Goal: Information Seeking & Learning: Compare options

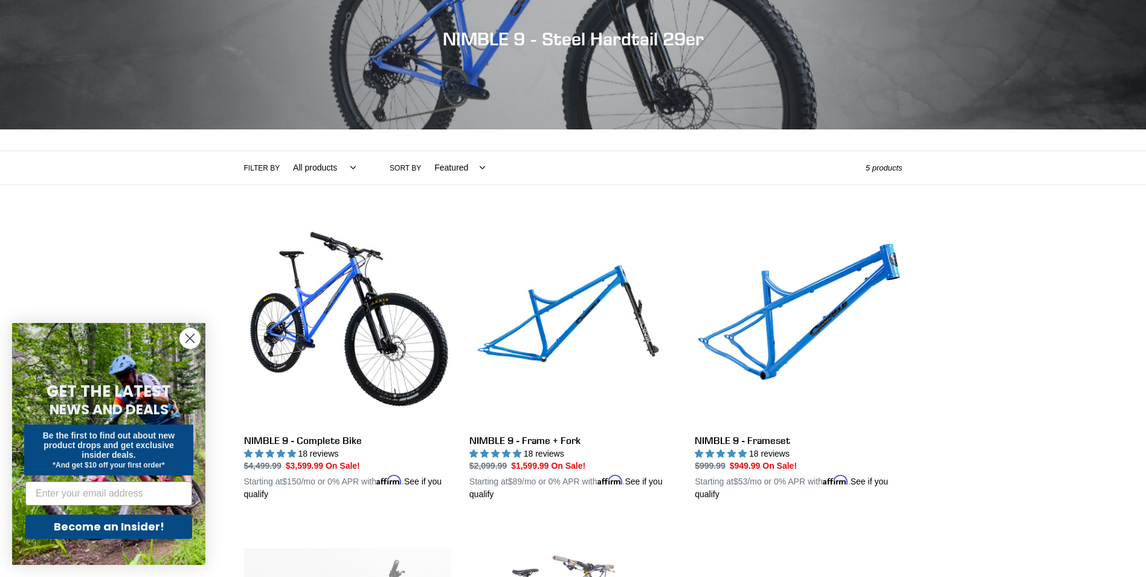
scroll to position [181, 0]
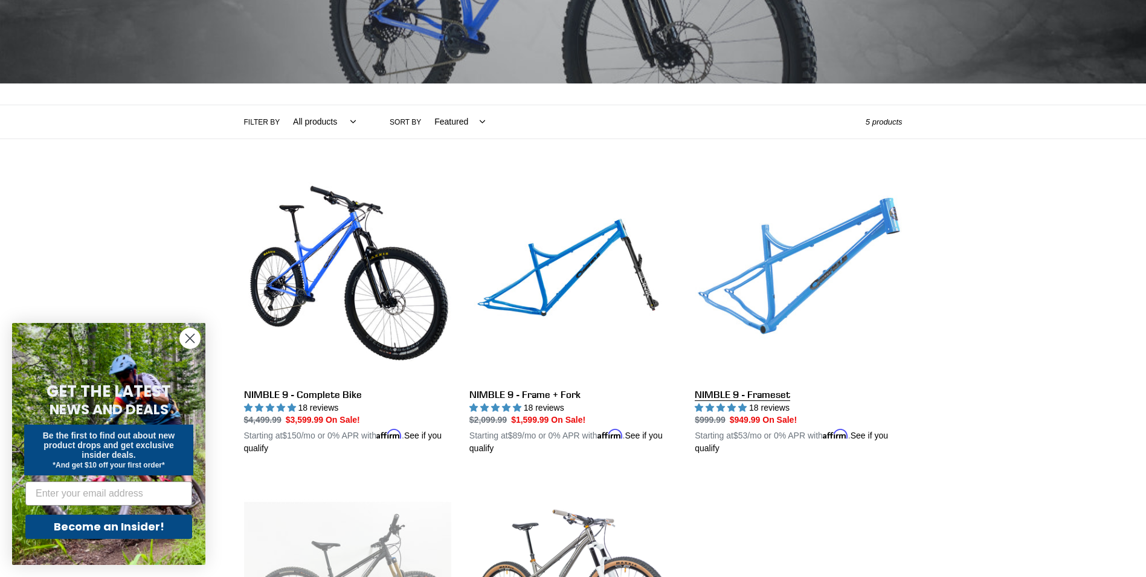
click at [789, 260] on link "NIMBLE 9 - Frameset" at bounding box center [798, 313] width 207 height 283
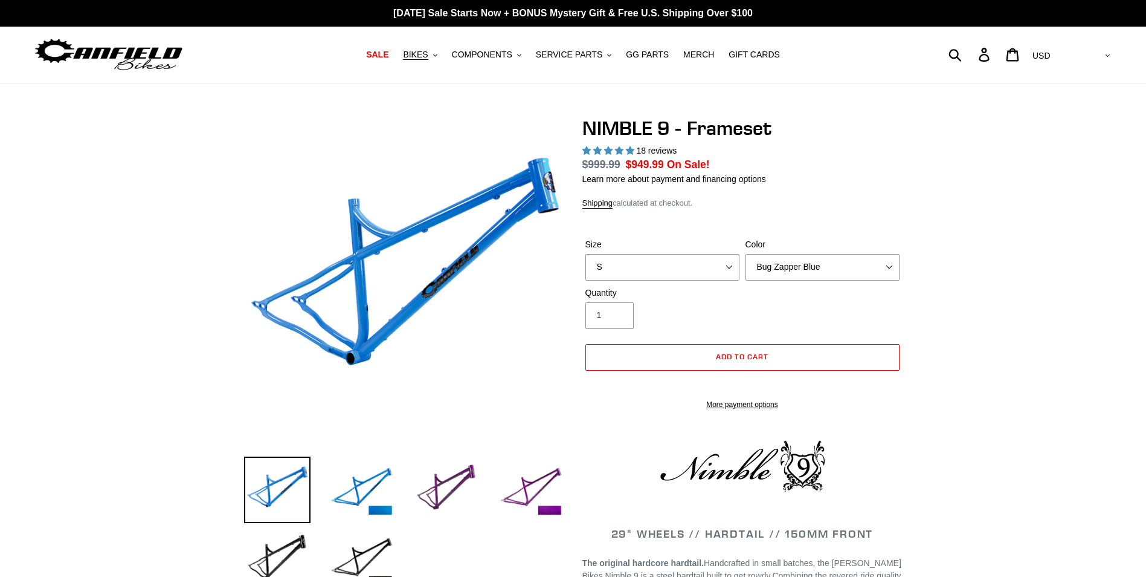
select select "highest-rating"
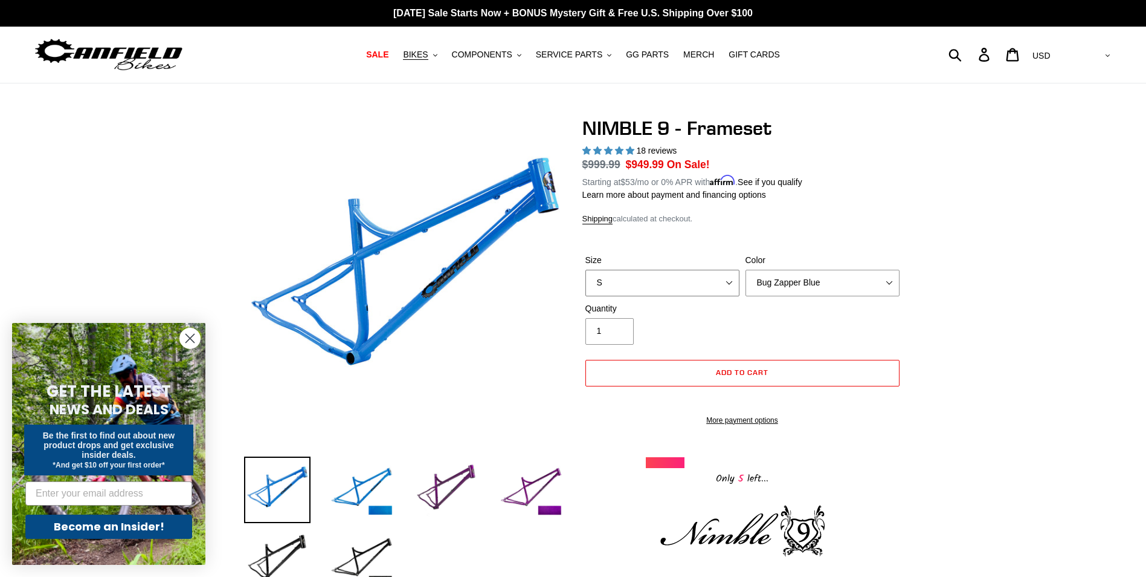
click at [725, 280] on select "S M L XL" at bounding box center [663, 283] width 154 height 27
select select "M"
click at [586, 270] on select "S M L XL" at bounding box center [663, 283] width 154 height 27
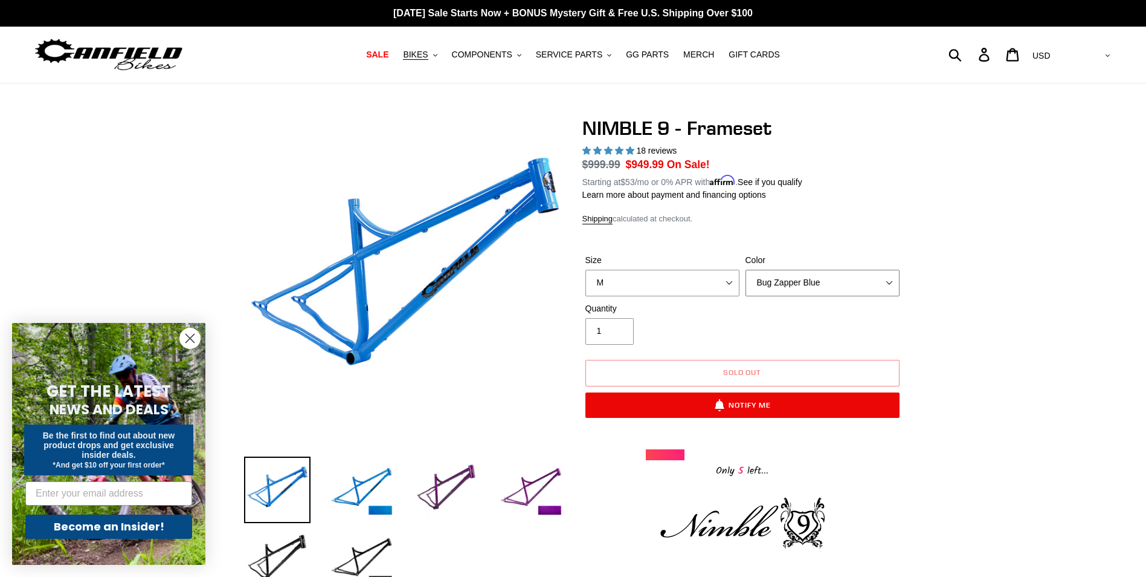
click at [888, 283] on select "Bug Zapper Blue Purple Haze -Sold Out Galaxy Black" at bounding box center [823, 283] width 154 height 27
click at [746, 270] on select "Bug Zapper Blue Purple Haze -Sold Out Galaxy Black" at bounding box center [823, 283] width 154 height 27
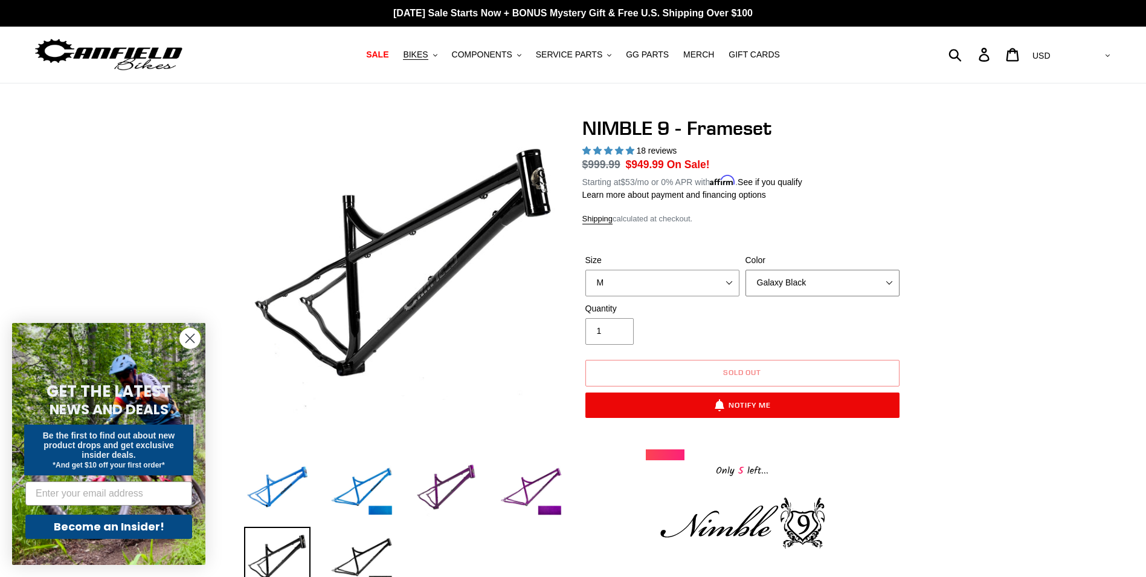
click at [895, 279] on select "Bug Zapper Blue Purple Haze -Sold Out Galaxy Black" at bounding box center [823, 283] width 154 height 27
select select "Purple Haze -Sold Out"
click at [746, 270] on select "Bug Zapper Blue Purple Haze -Sold Out Galaxy Black" at bounding box center [823, 283] width 154 height 27
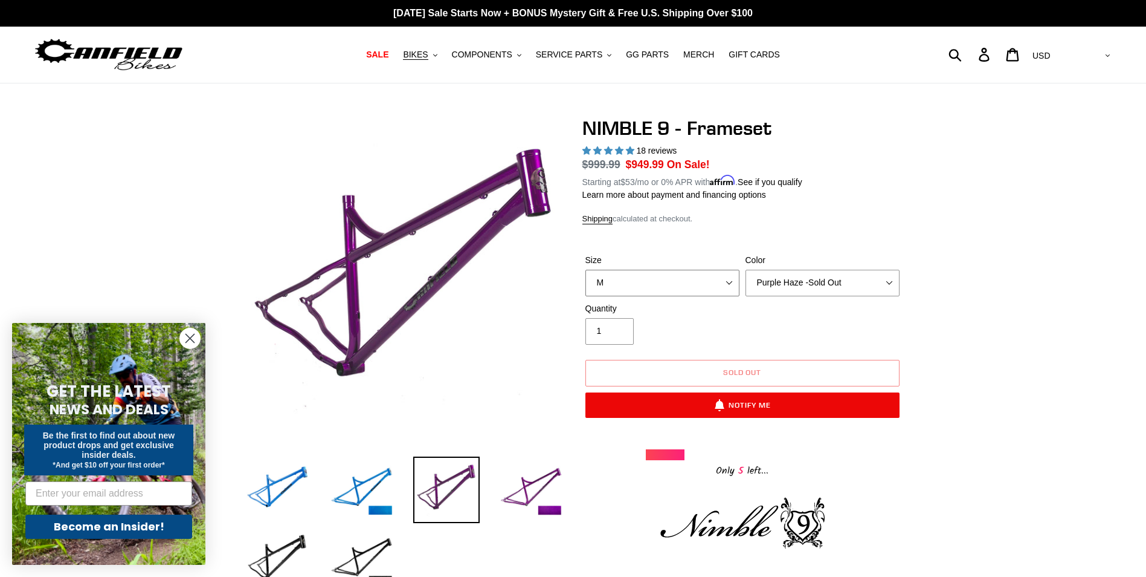
click at [732, 280] on select "S M L XL" at bounding box center [663, 283] width 154 height 27
select select "S"
click at [586, 270] on select "S M L XL" at bounding box center [663, 283] width 154 height 27
click at [888, 283] on select "Bug Zapper Blue Purple Haze -Sold Out Galaxy Black" at bounding box center [823, 283] width 154 height 27
select select "Bug Zapper Blue"
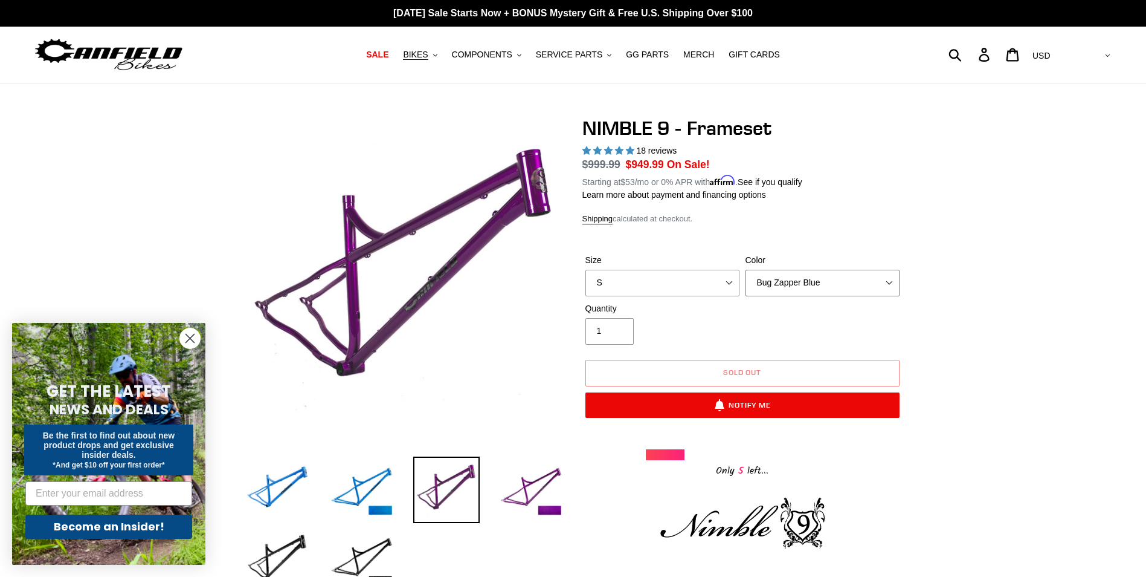
click at [746, 270] on select "Bug Zapper Blue Purple Haze -Sold Out Galaxy Black" at bounding box center [823, 283] width 154 height 27
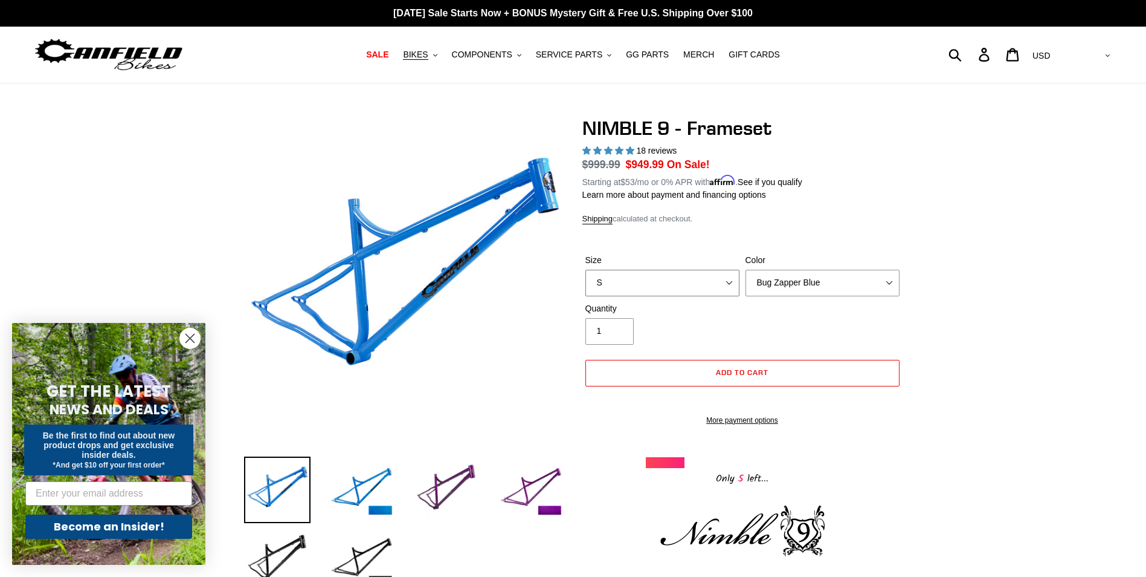
click at [729, 282] on select "S M L XL" at bounding box center [663, 283] width 154 height 27
click at [586, 270] on select "S M L XL" at bounding box center [663, 283] width 154 height 27
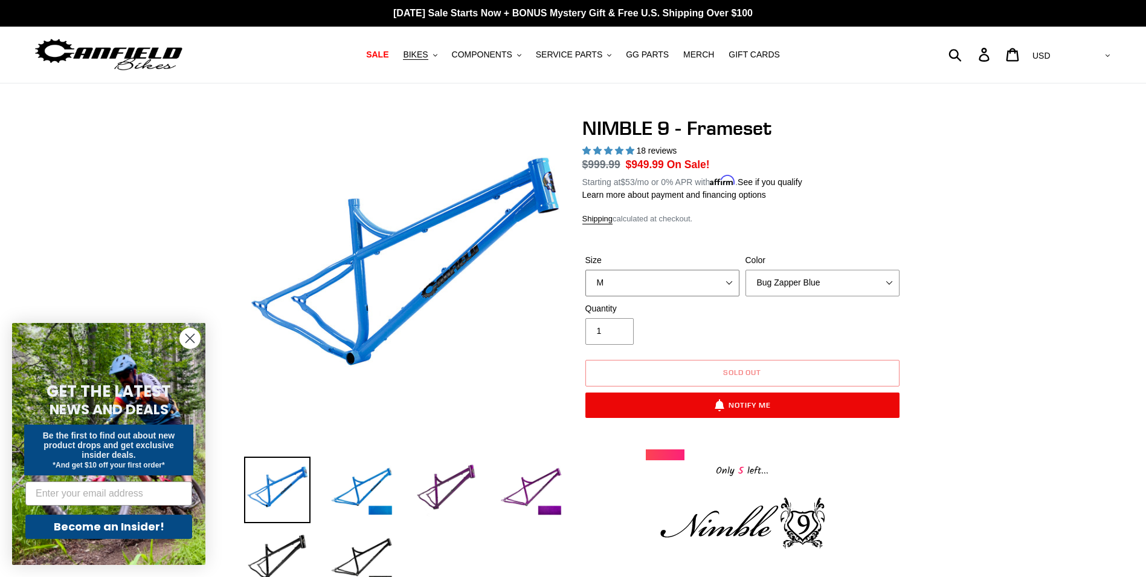
click at [731, 280] on select "S M L XL" at bounding box center [663, 283] width 154 height 27
select select "S"
click at [586, 270] on select "S M L XL" at bounding box center [663, 283] width 154 height 27
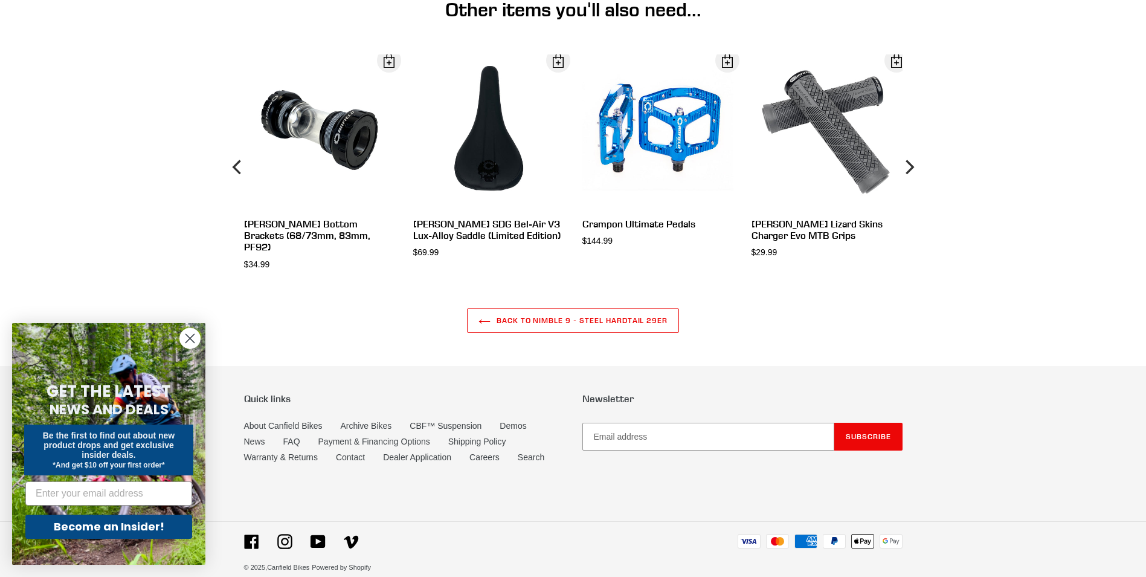
scroll to position [3166, 0]
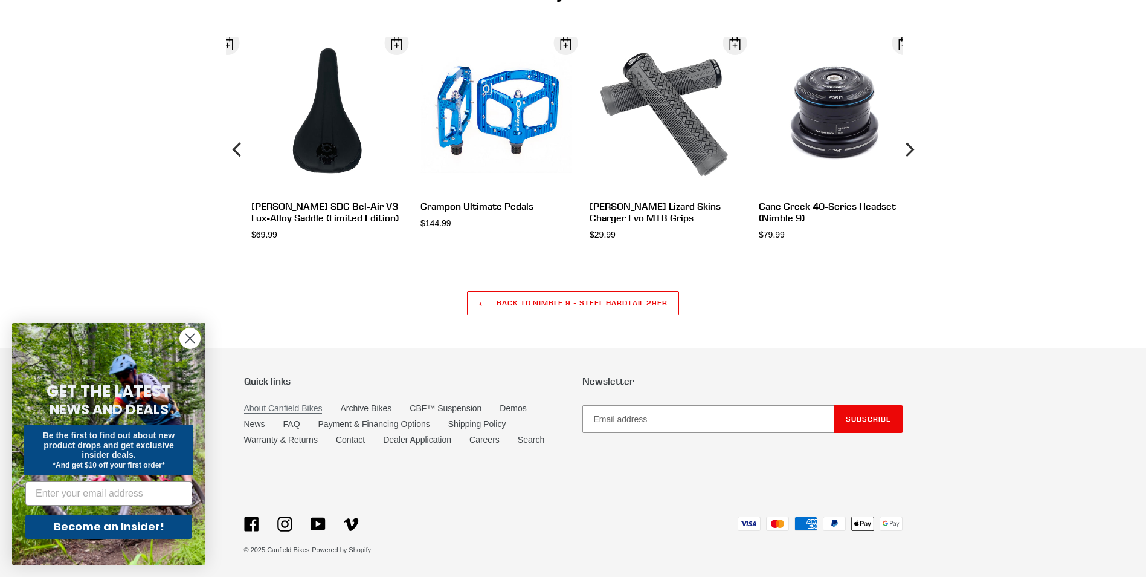
click at [279, 408] on link "About Canfield Bikes" at bounding box center [283, 408] width 79 height 10
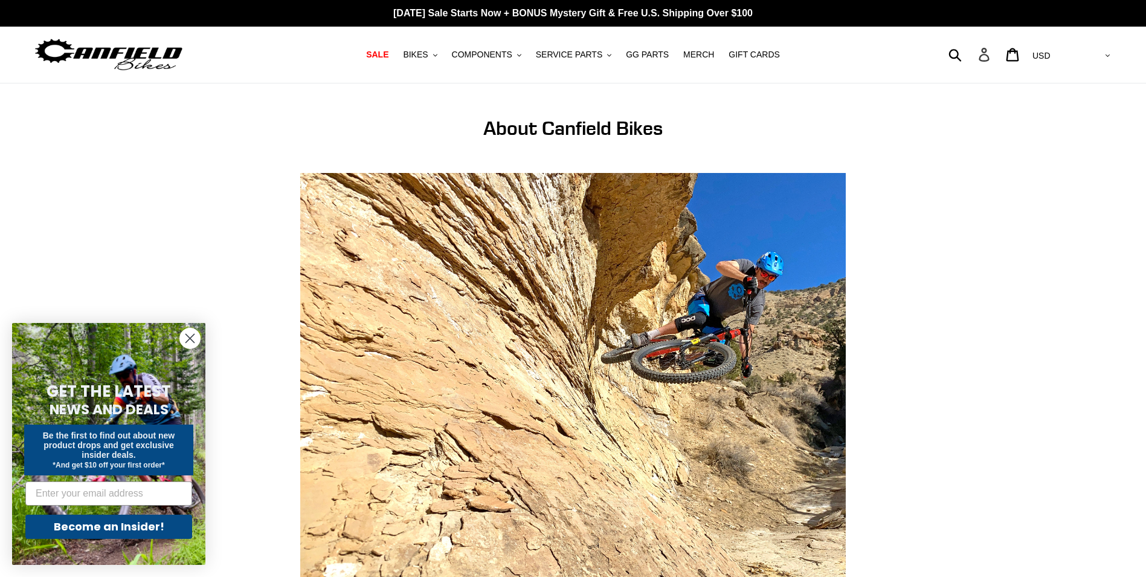
click at [989, 53] on icon at bounding box center [984, 55] width 10 height 14
click at [195, 338] on circle "Close dialog" at bounding box center [190, 338] width 20 height 20
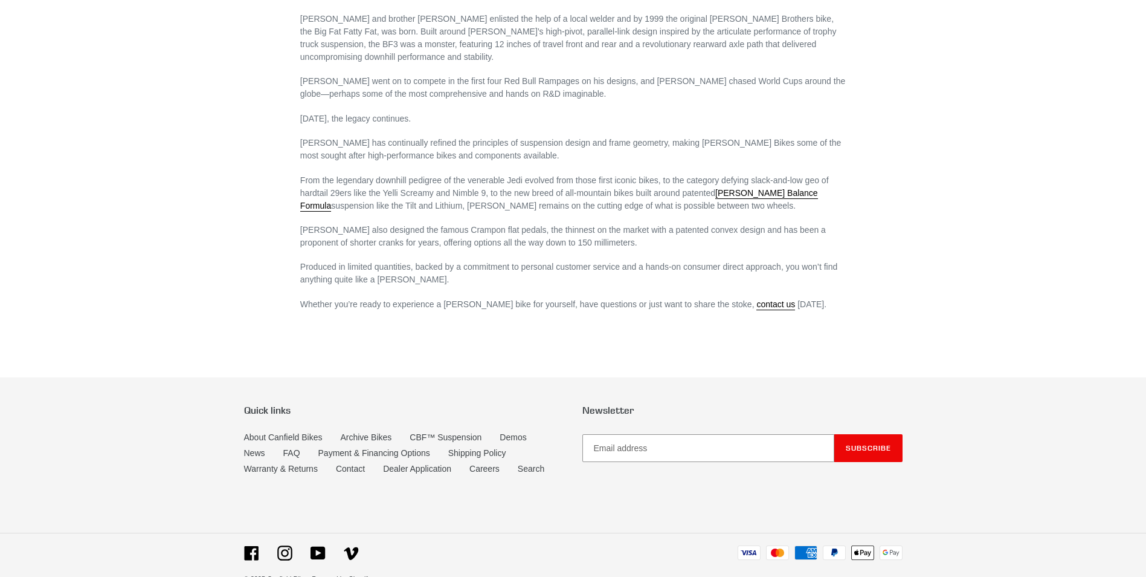
scroll to position [714, 0]
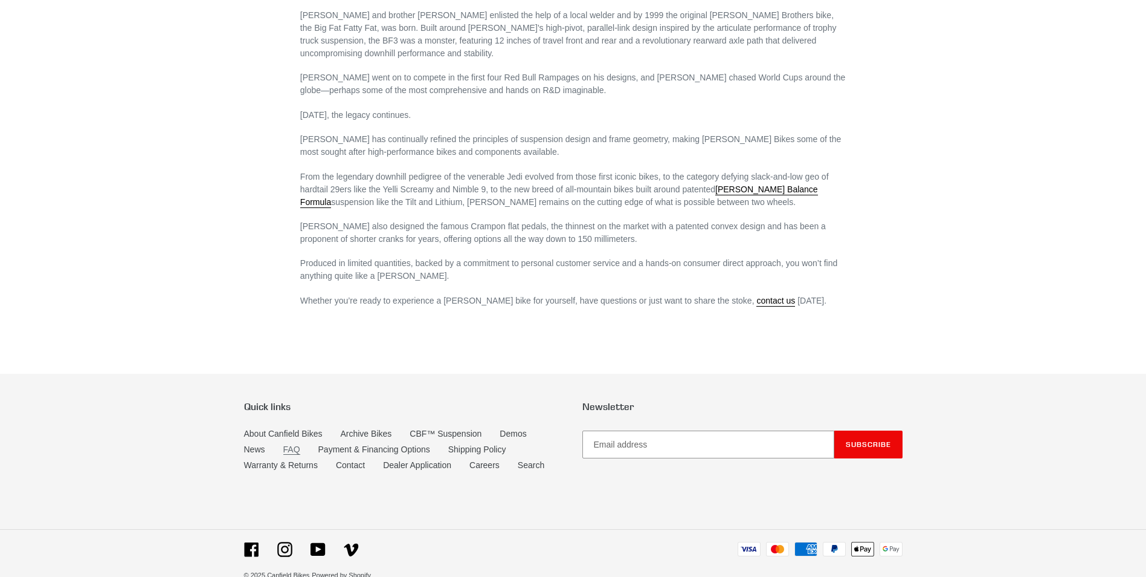
click at [291, 444] on link "FAQ" at bounding box center [291, 449] width 17 height 10
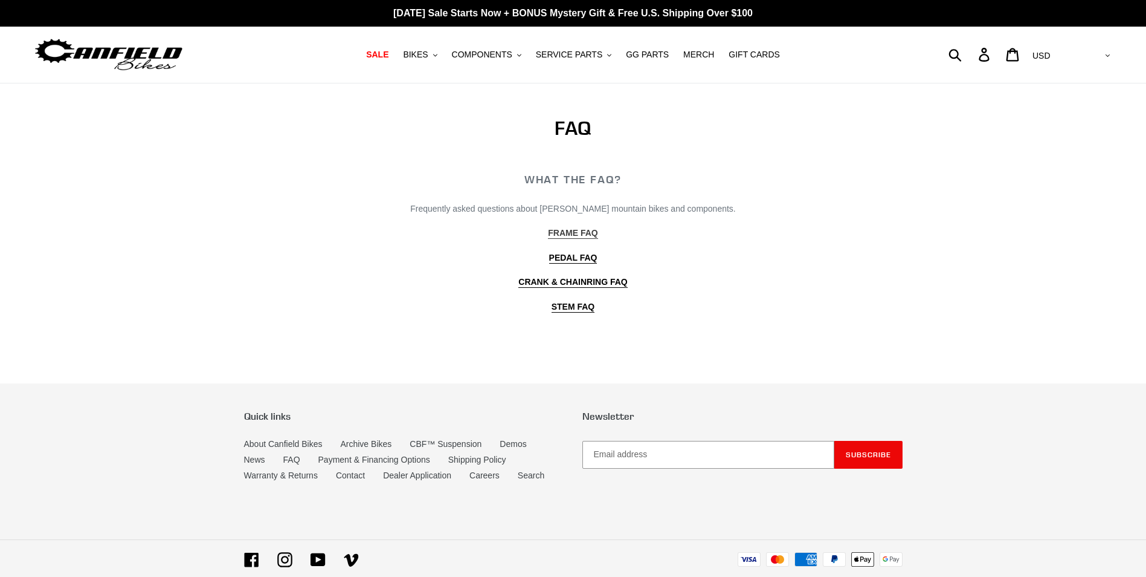
click at [567, 233] on b "FRAME FAQ" at bounding box center [573, 233] width 50 height 10
click at [892, 363] on div "FAQ WHAT THE FAQ? Frequently asked questions about Canfield mountain bikes and …" at bounding box center [573, 347] width 1146 height 529
click at [428, 59] on span "BIKES" at bounding box center [415, 55] width 25 height 10
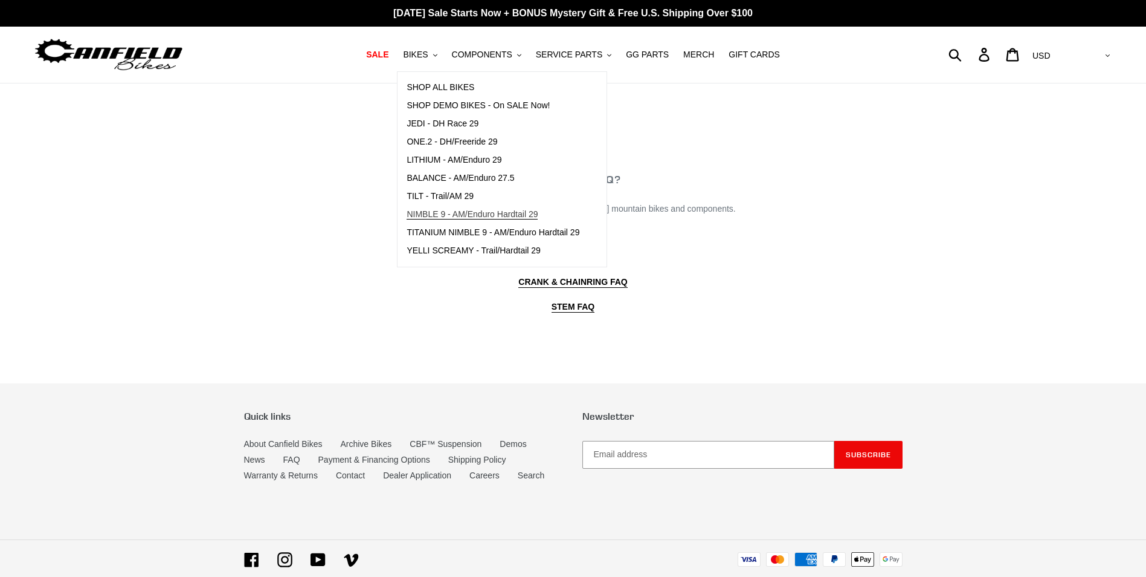
click at [477, 209] on span "NIMBLE 9 - AM/Enduro Hardtail 29" at bounding box center [472, 214] width 131 height 10
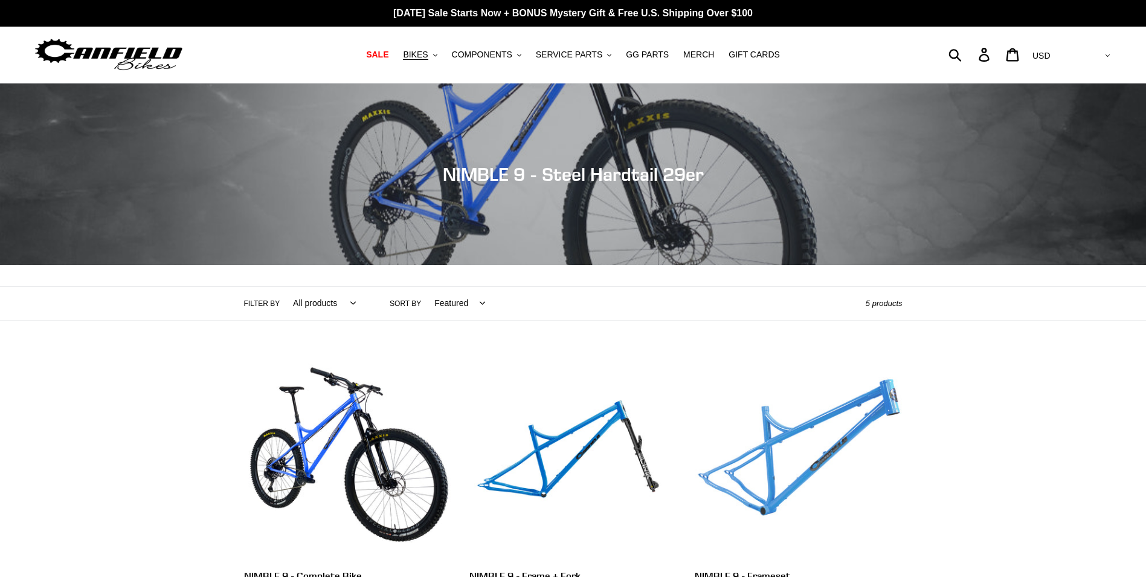
click at [805, 418] on link "NIMBLE 9 - Frameset" at bounding box center [798, 495] width 207 height 283
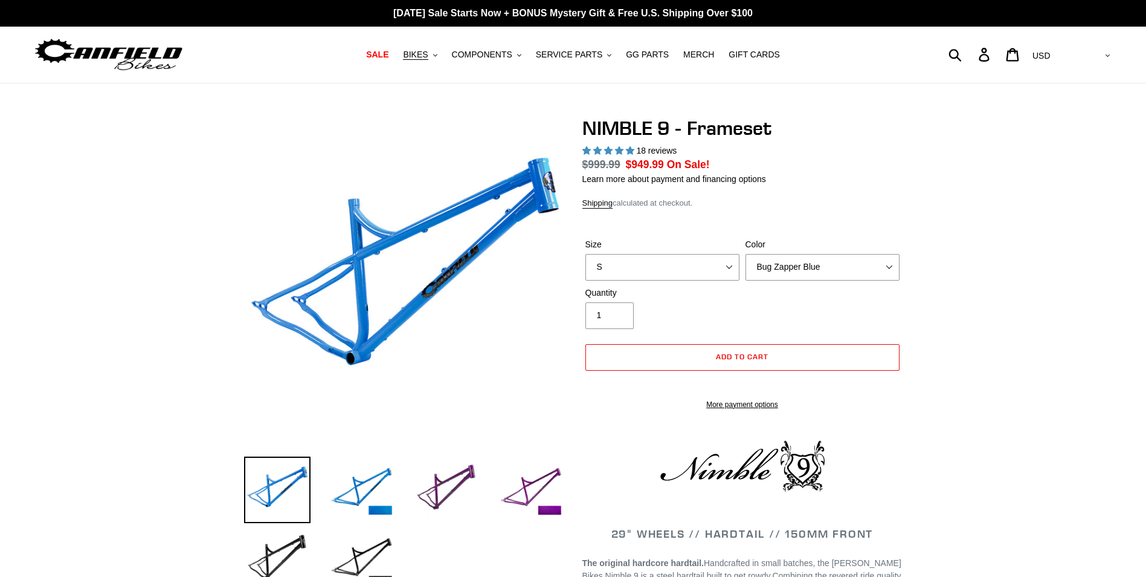
select select "highest-rating"
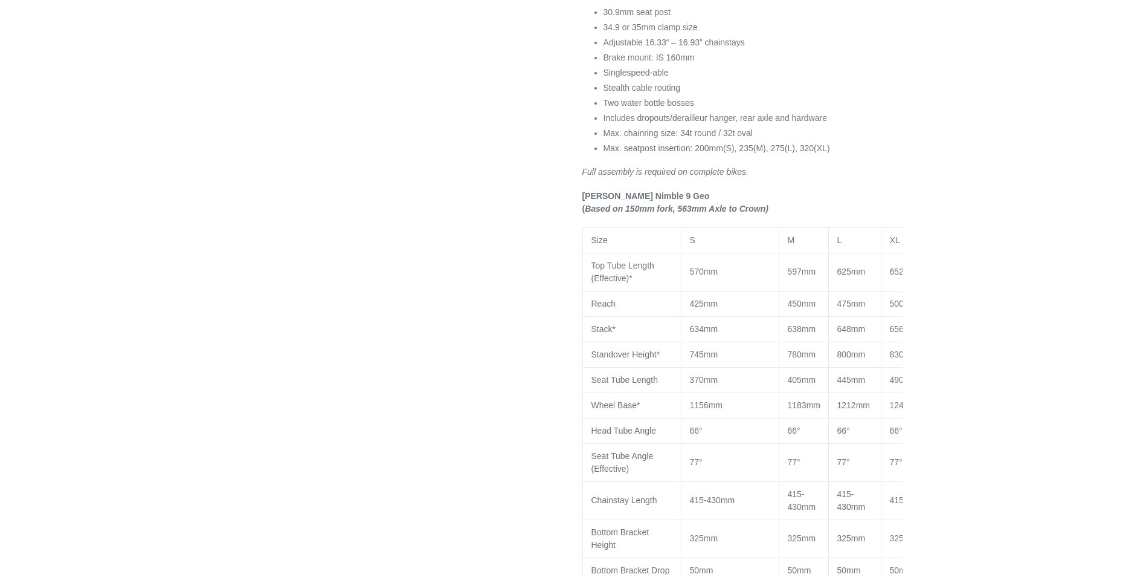
scroll to position [846, 0]
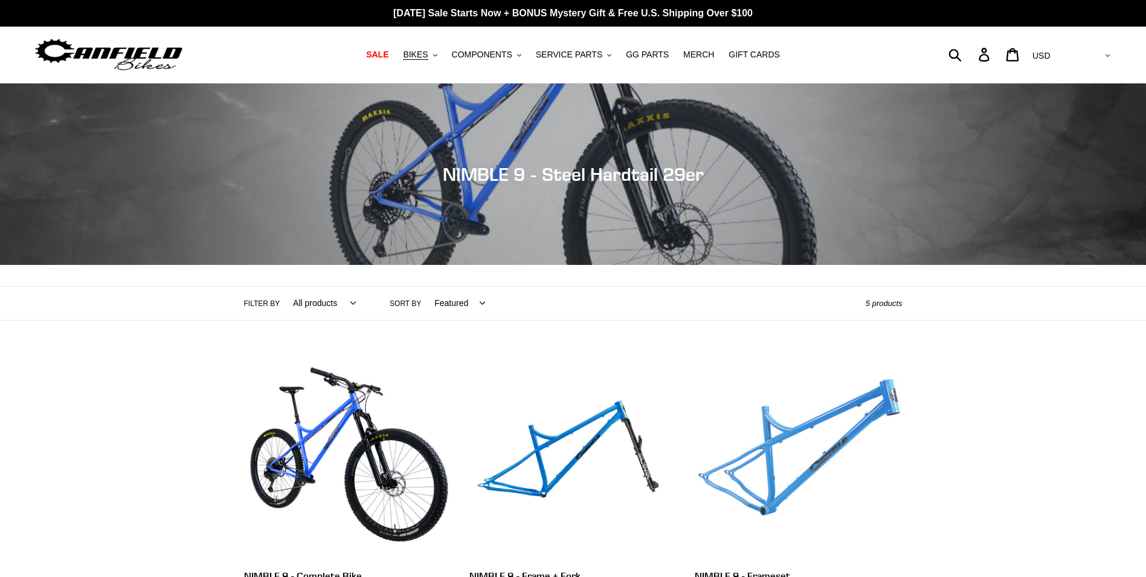
click at [802, 425] on link "NIMBLE 9 - Frameset" at bounding box center [798, 481] width 207 height 254
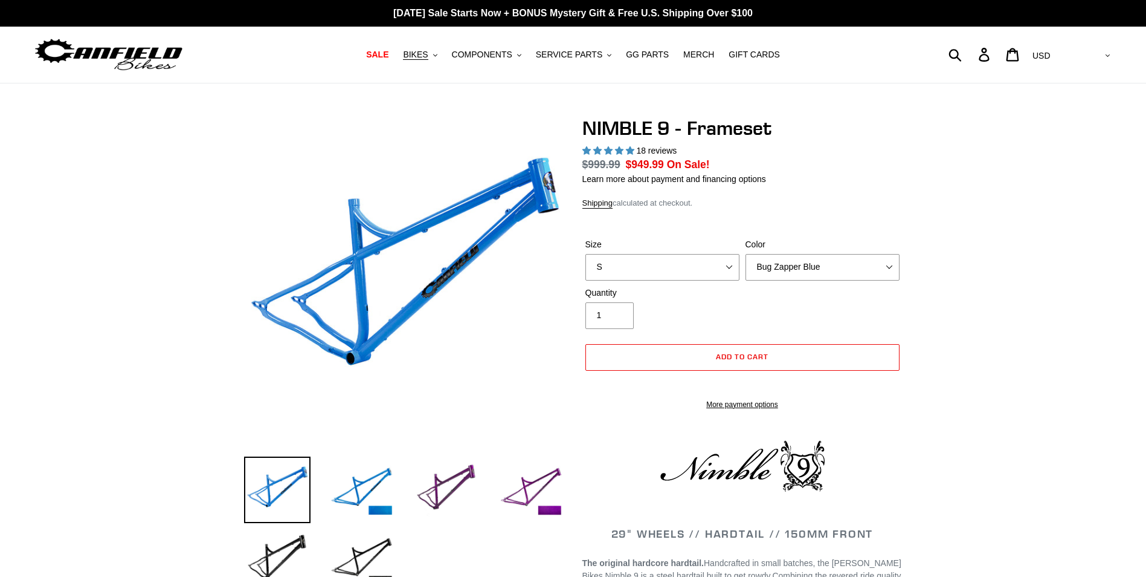
select select "highest-rating"
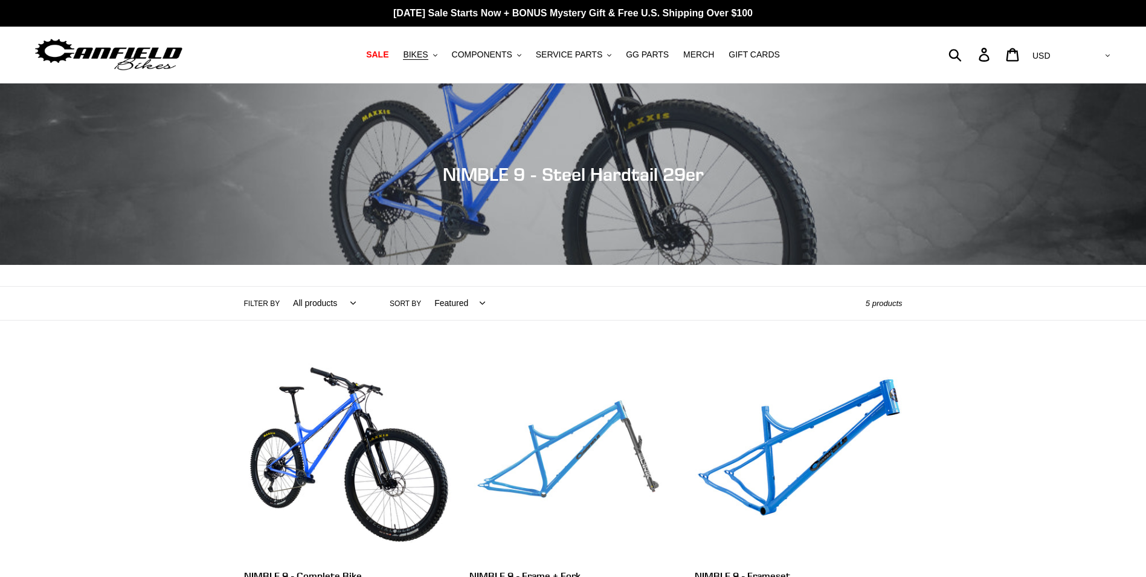
click at [548, 461] on link "NIMBLE 9 - Frame + Fork" at bounding box center [573, 495] width 207 height 283
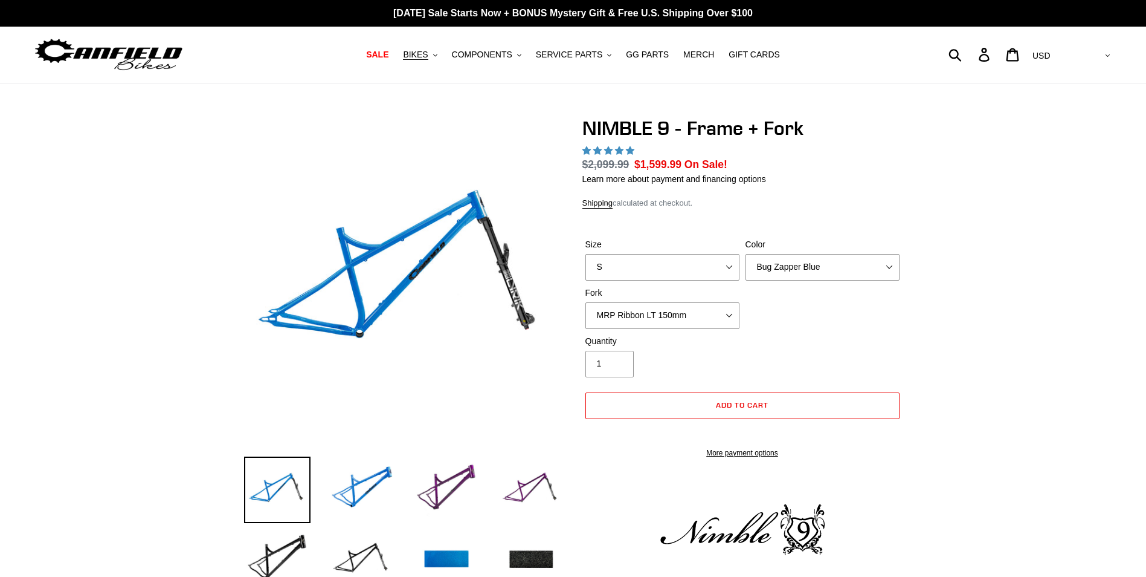
select select "highest-rating"
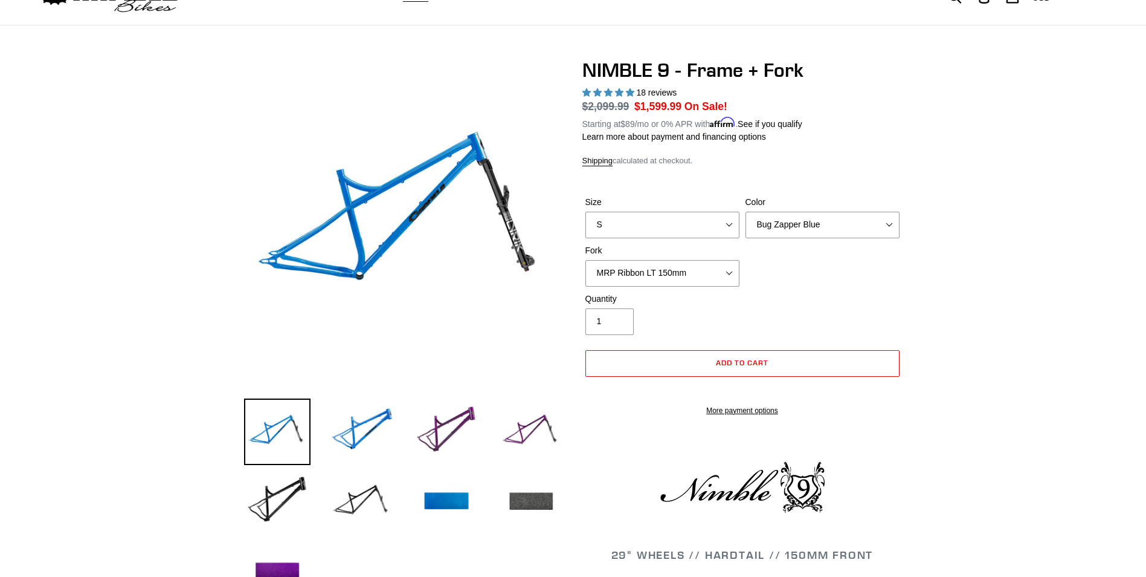
scroll to position [121, 0]
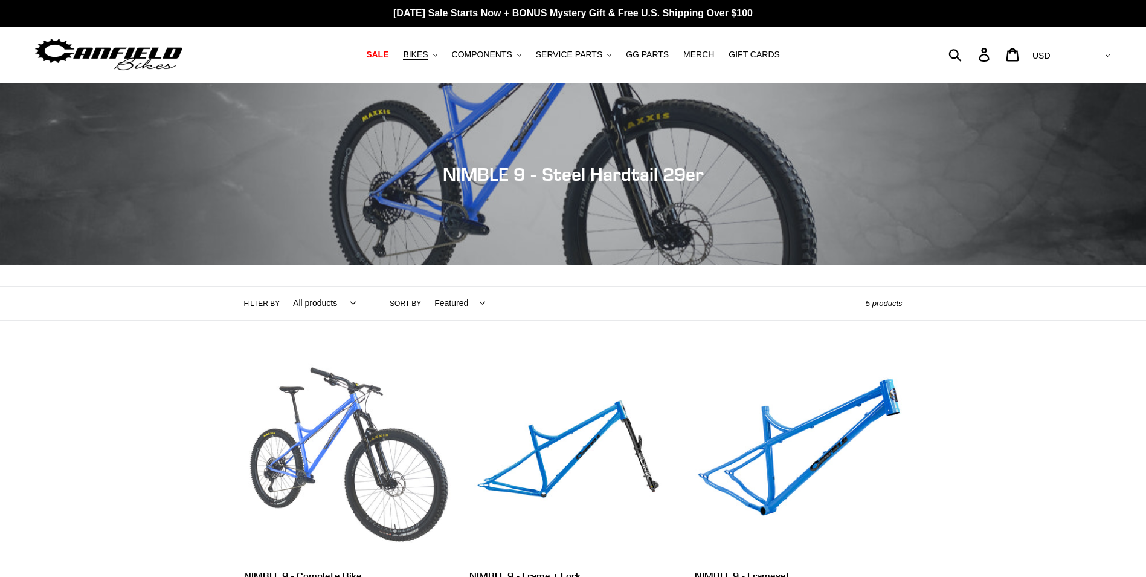
click at [343, 424] on link "NIMBLE 9 - Complete Bike" at bounding box center [347, 495] width 207 height 283
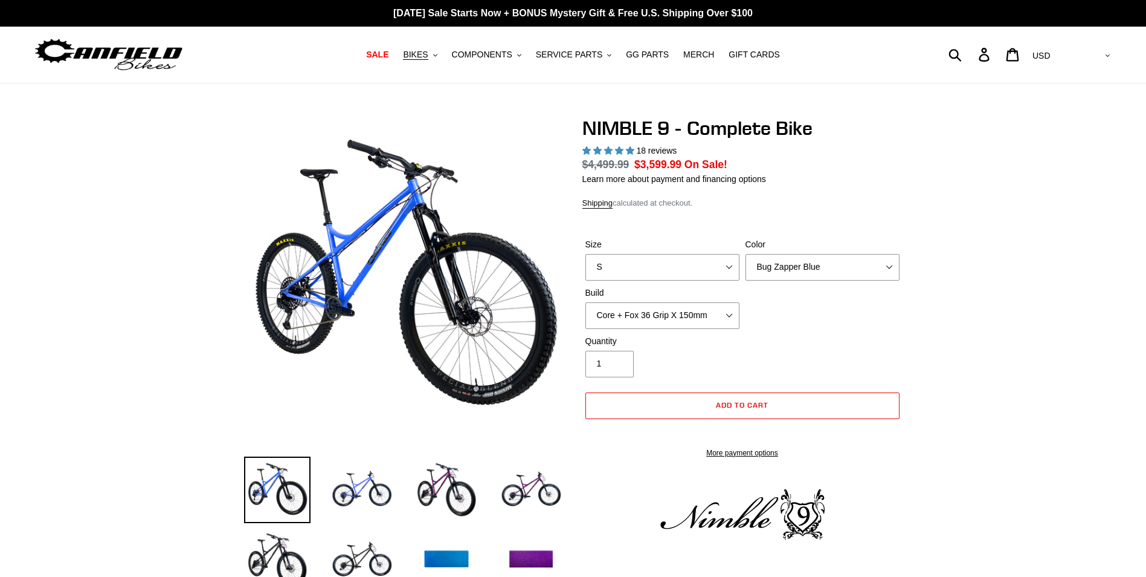
select select "highest-rating"
click at [369, 493] on img at bounding box center [362, 489] width 66 height 66
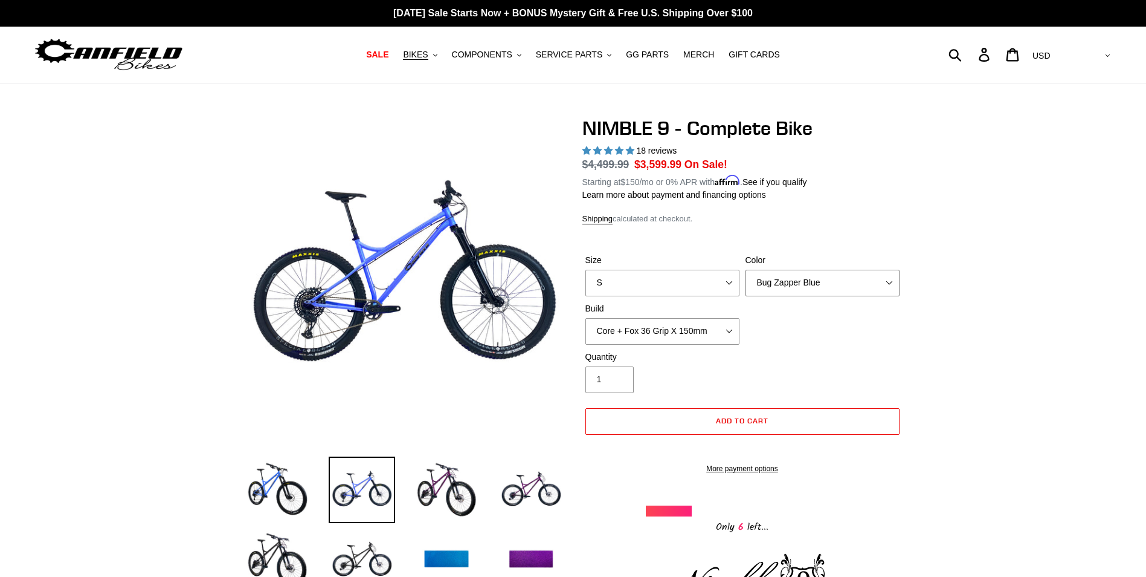
click at [890, 281] on select "Bug Zapper Blue Purple Haze - Sold Out Galaxy Black" at bounding box center [823, 283] width 154 height 27
click at [746, 270] on select "Bug Zapper Blue Purple Haze - Sold Out Galaxy Black" at bounding box center [823, 283] width 154 height 27
click at [734, 285] on select "S M L XL" at bounding box center [663, 283] width 154 height 27
click at [586, 270] on select "S M L XL" at bounding box center [663, 283] width 154 height 27
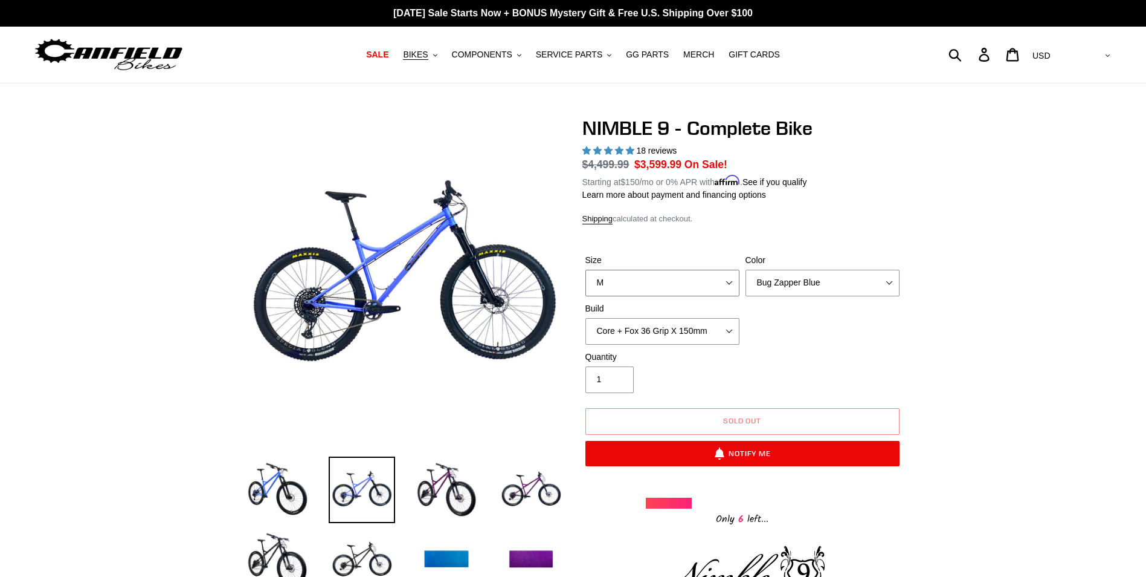
click at [732, 282] on select "S M L XL" at bounding box center [663, 283] width 154 height 27
select select "S"
click at [586, 270] on select "S M L XL" at bounding box center [663, 283] width 154 height 27
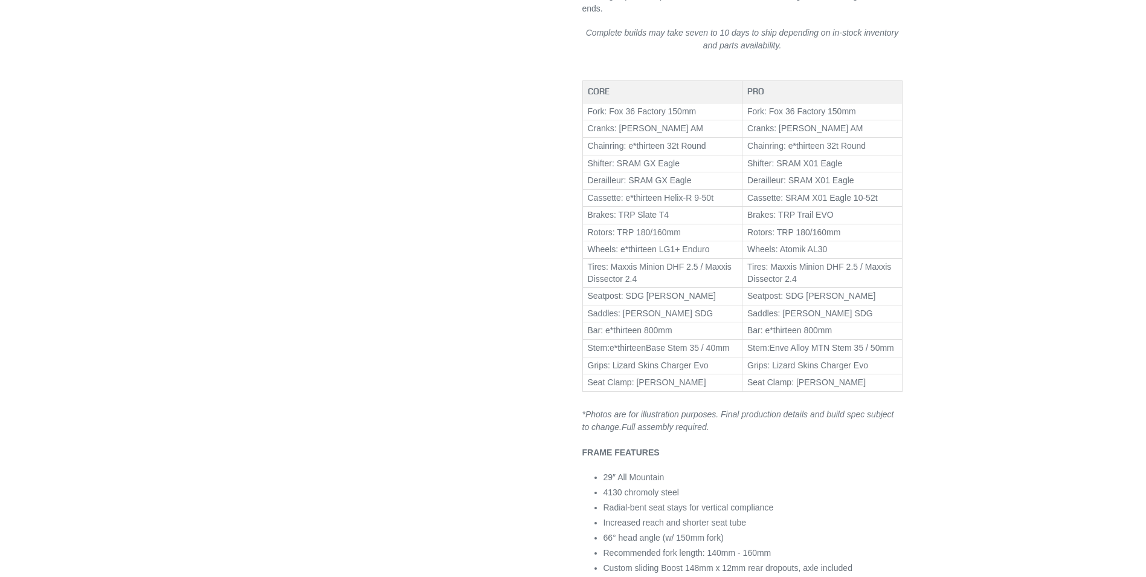
scroll to position [604, 0]
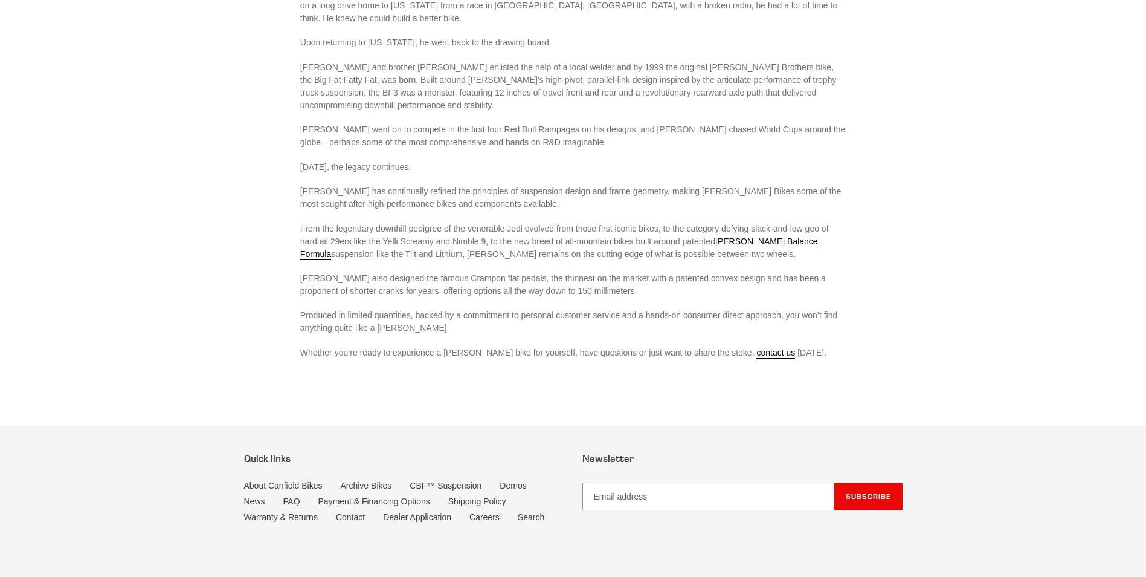
scroll to position [714, 0]
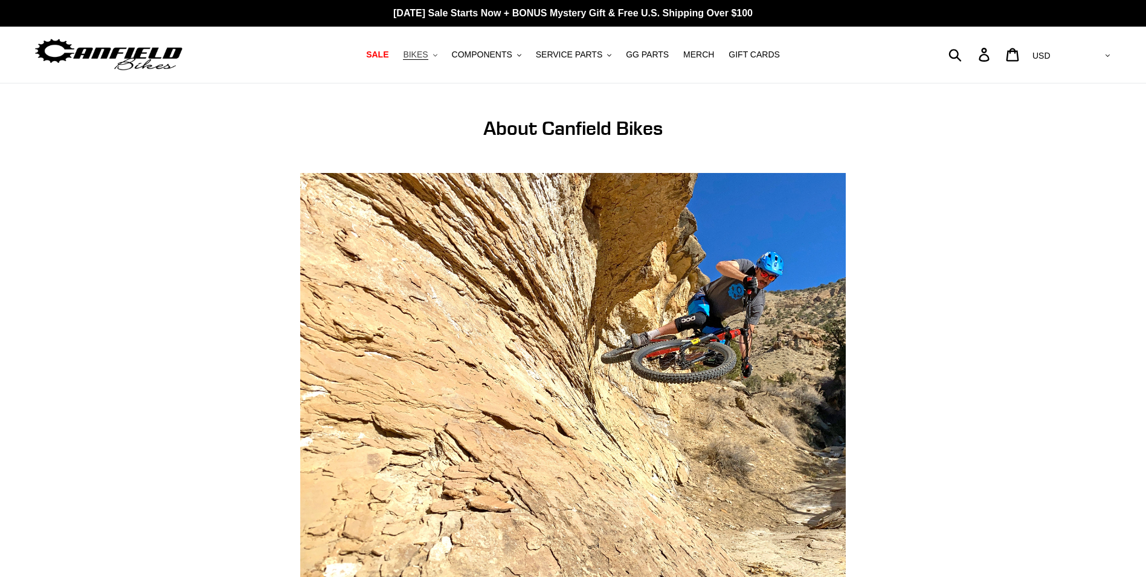
click at [428, 55] on span "BIKES" at bounding box center [415, 55] width 25 height 10
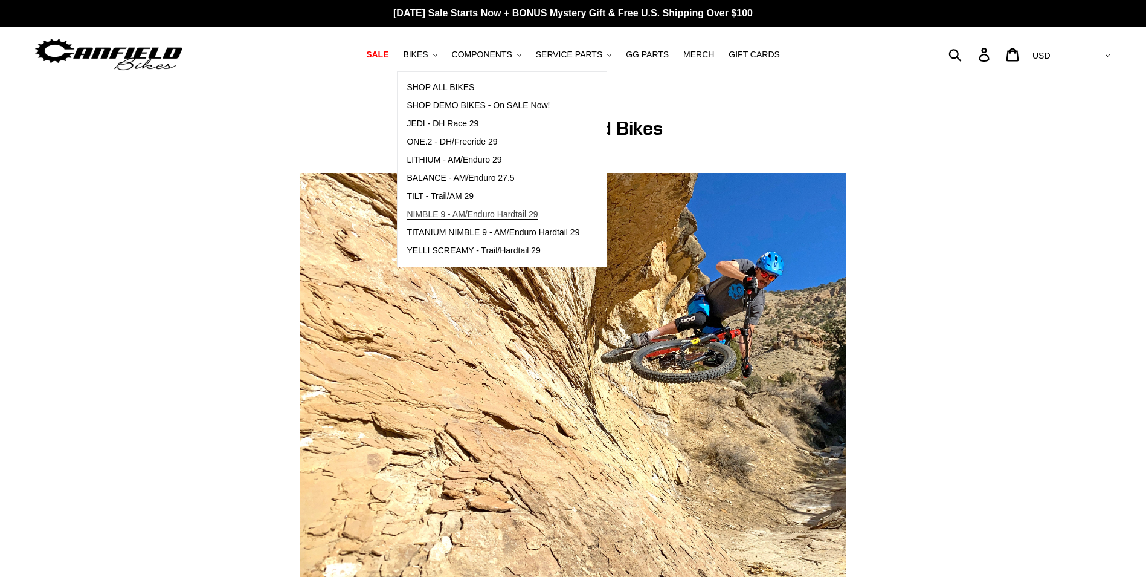
click at [499, 215] on span "NIMBLE 9 - AM/Enduro Hardtail 29" at bounding box center [472, 214] width 131 height 10
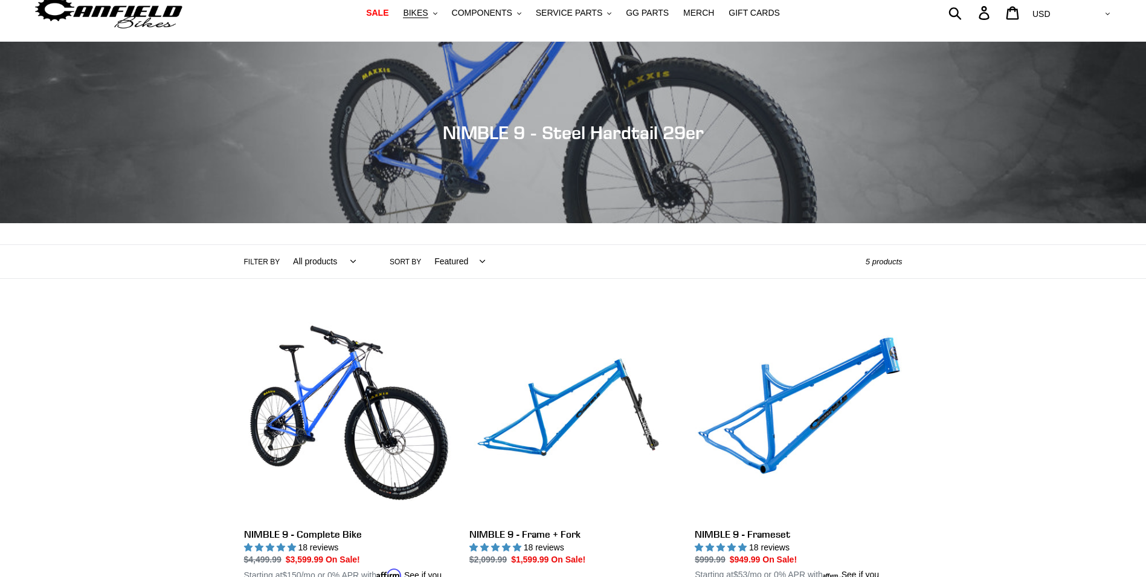
scroll to position [181, 0]
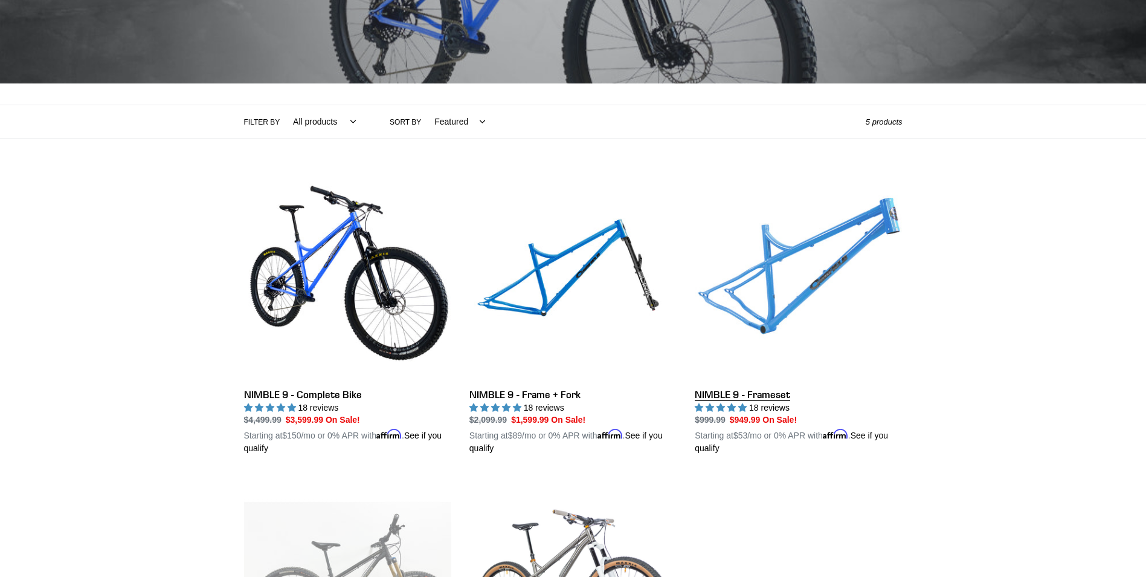
click at [760, 282] on link "NIMBLE 9 - Frameset" at bounding box center [798, 313] width 207 height 283
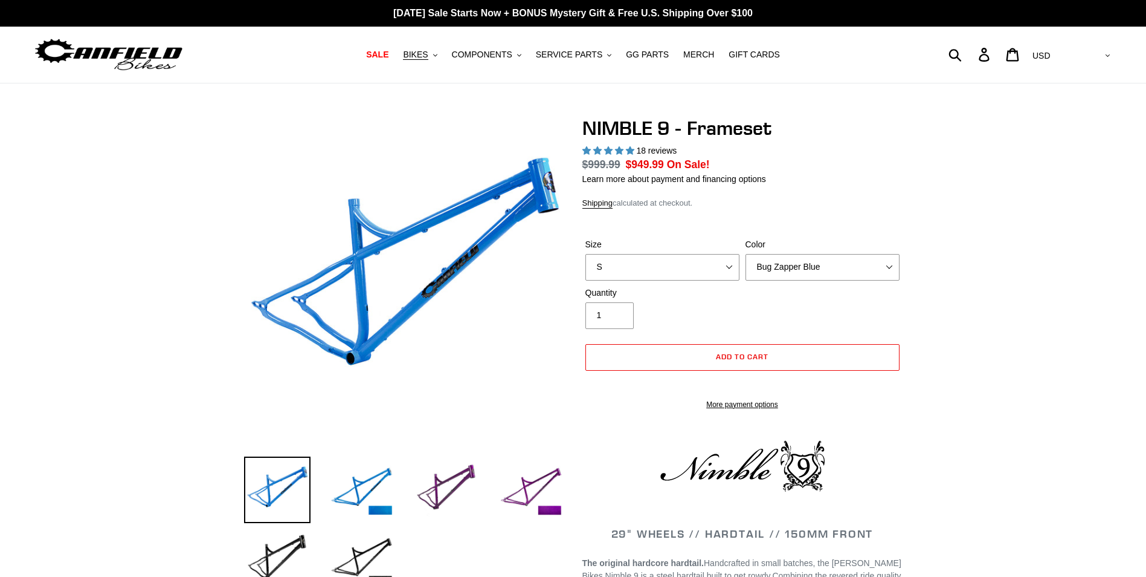
select select "highest-rating"
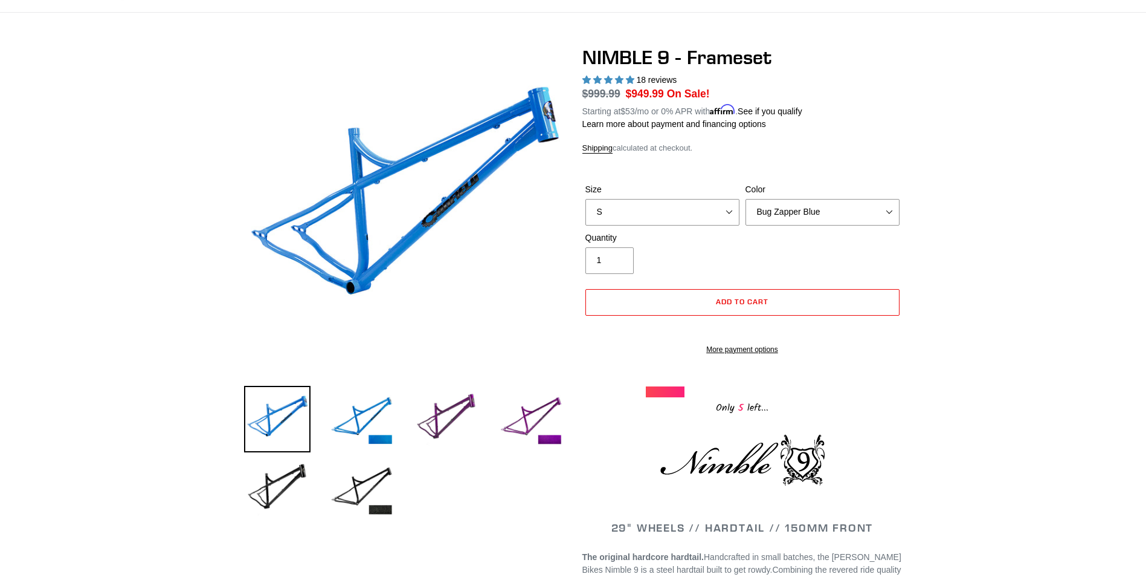
scroll to position [60, 0]
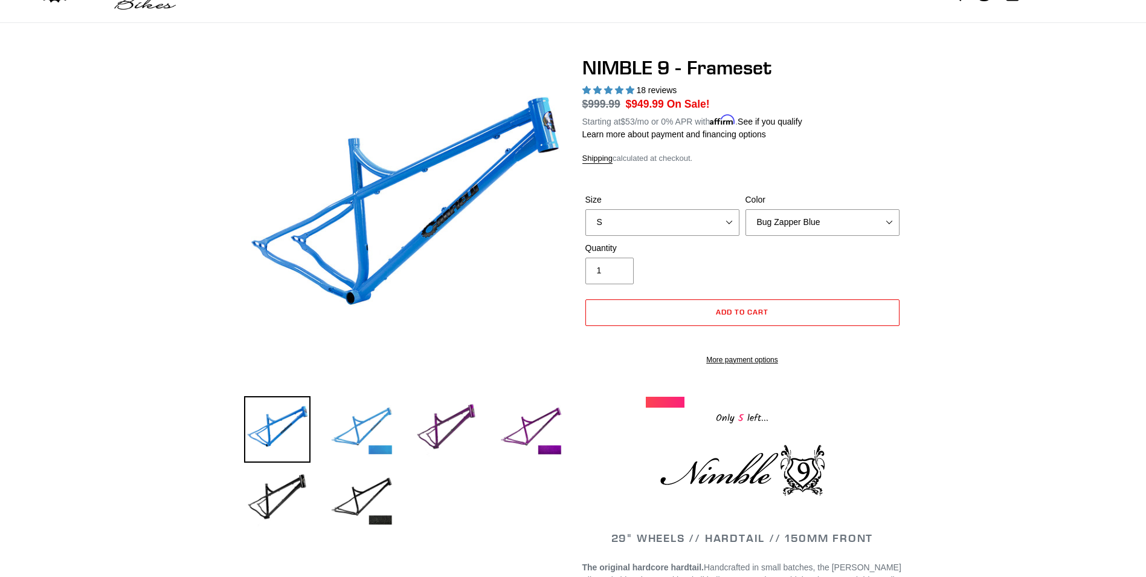
click at [353, 435] on img at bounding box center [362, 429] width 66 height 66
